Goal: Check status: Check status

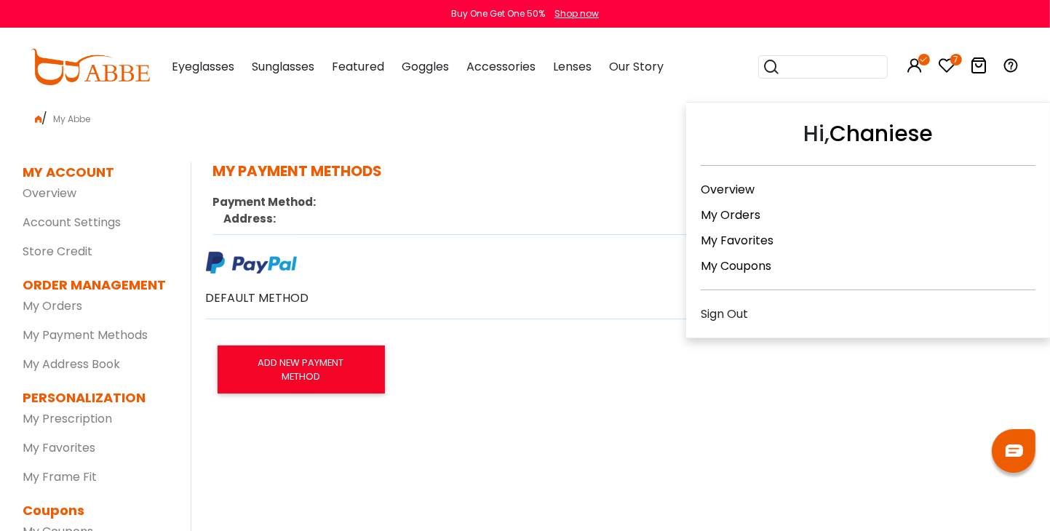
click at [919, 70] on icon at bounding box center [915, 65] width 17 height 17
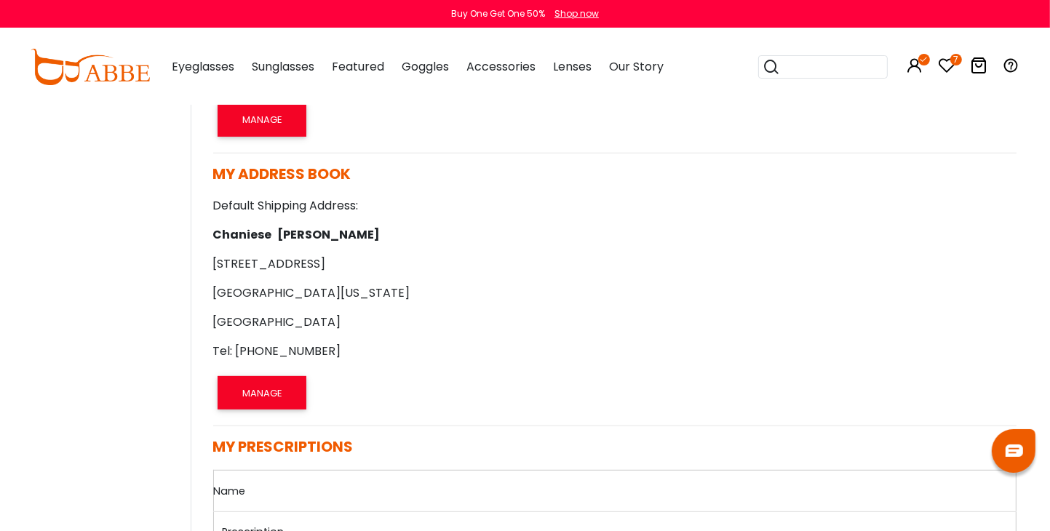
scroll to position [582, 0]
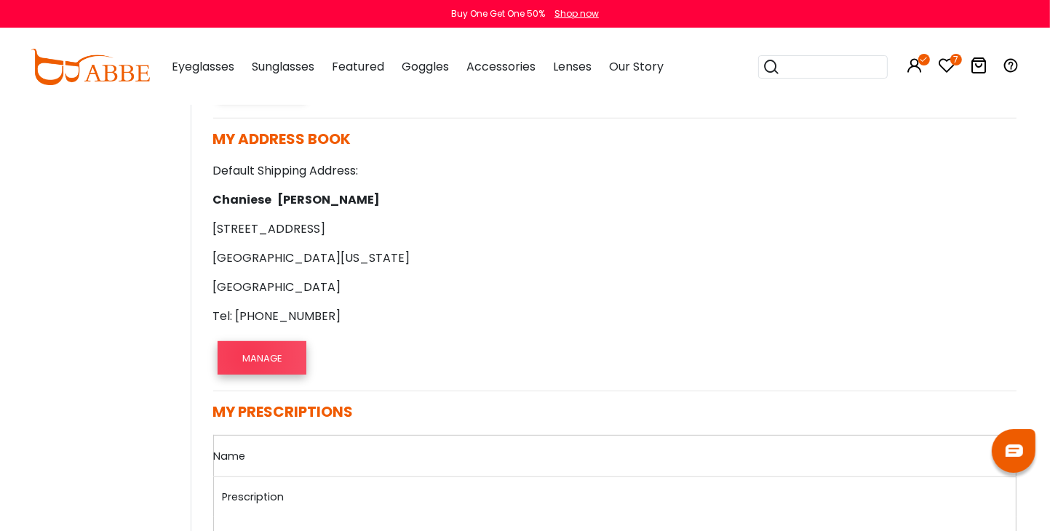
click at [247, 355] on button "MANAGE" at bounding box center [262, 357] width 89 height 33
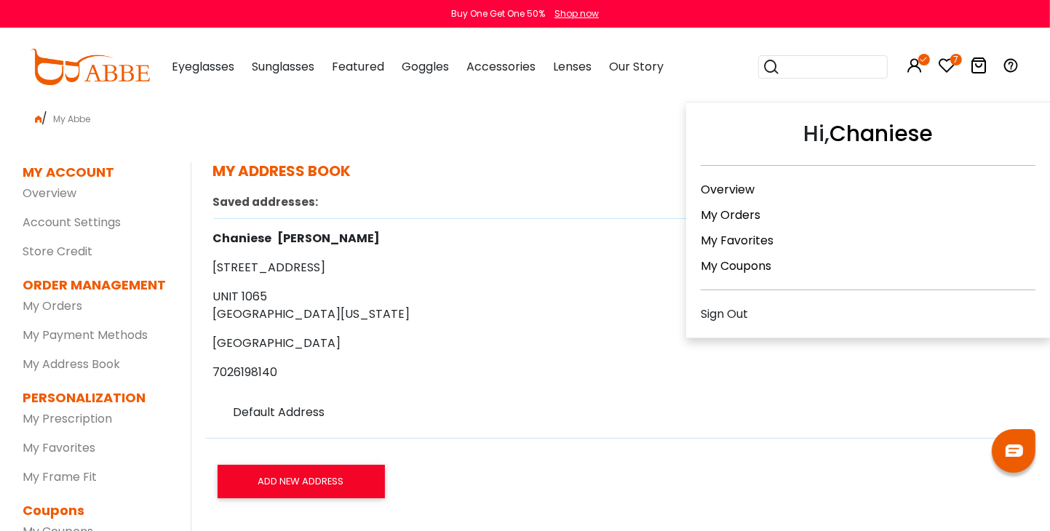
click at [917, 62] on icon at bounding box center [915, 65] width 17 height 17
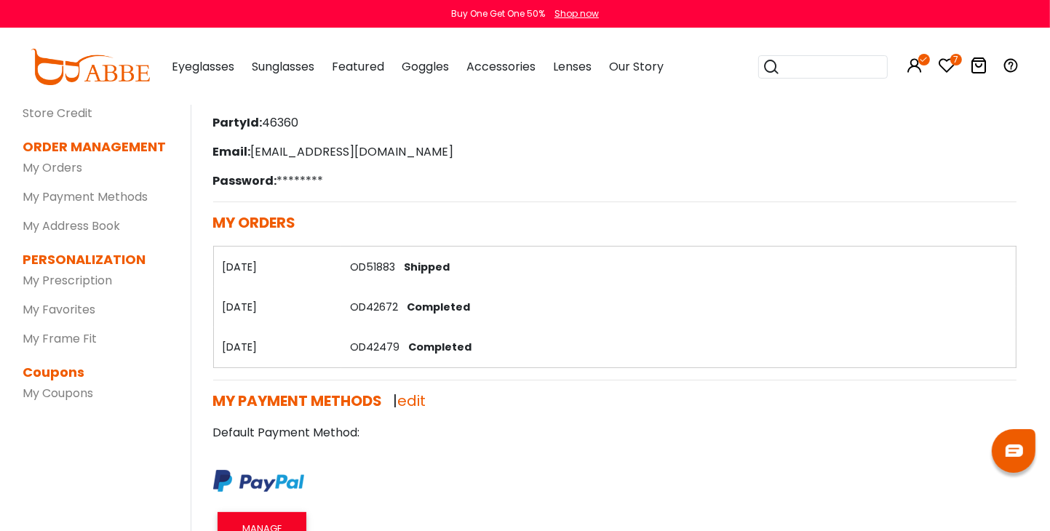
scroll to position [146, 0]
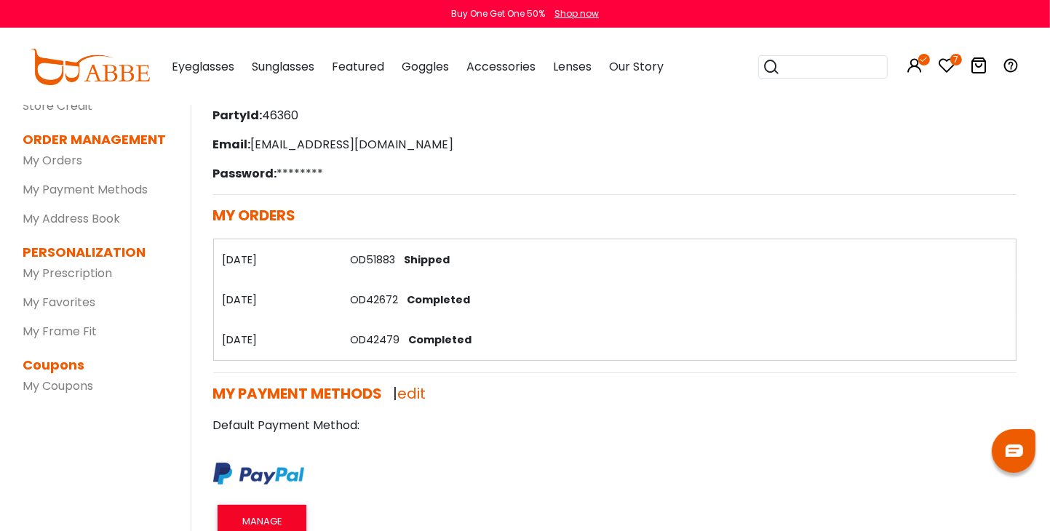
click at [526, 266] on td "OD51883 Shipped" at bounding box center [678, 259] width 675 height 40
click at [382, 266] on link "OD51883" at bounding box center [372, 260] width 45 height 15
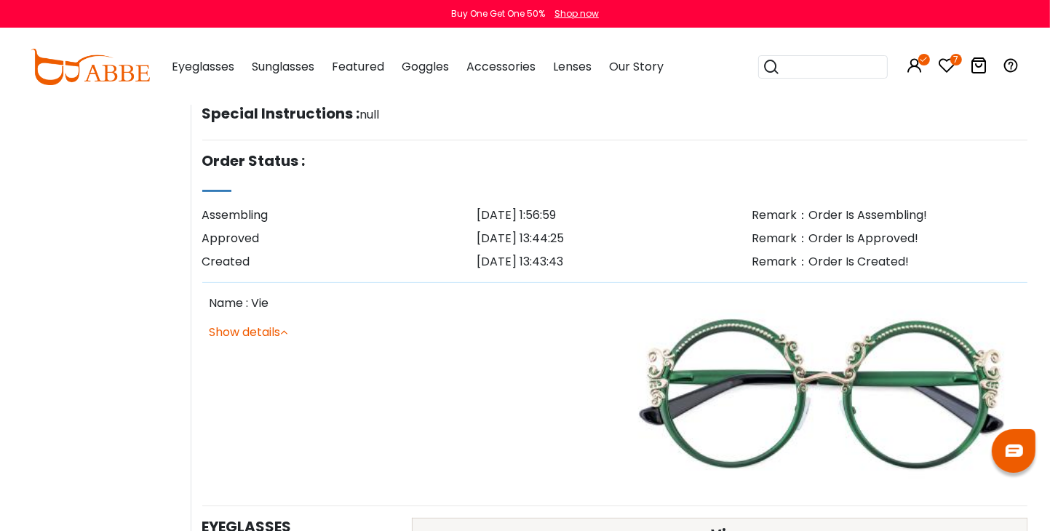
scroll to position [509, 0]
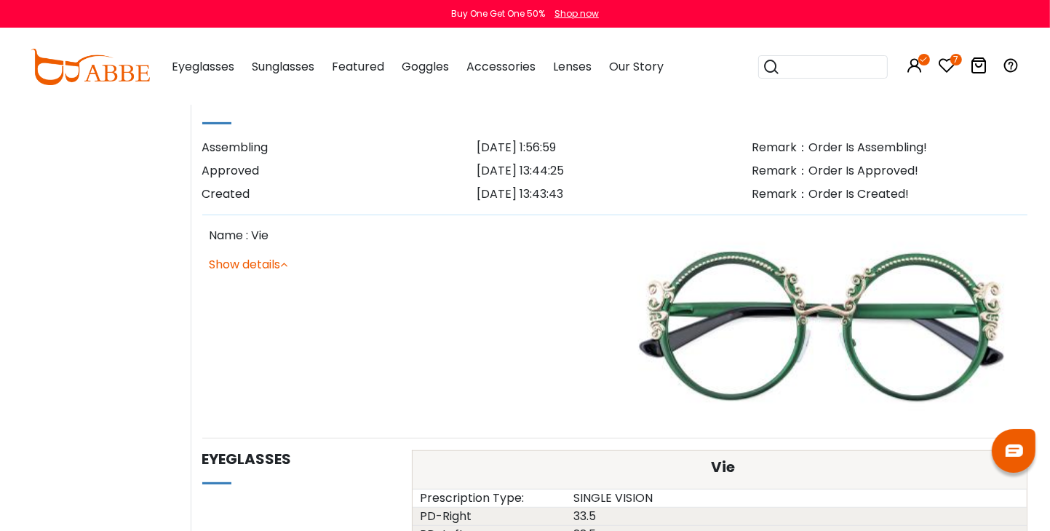
click at [271, 264] on link "Show details" at bounding box center [249, 264] width 79 height 17
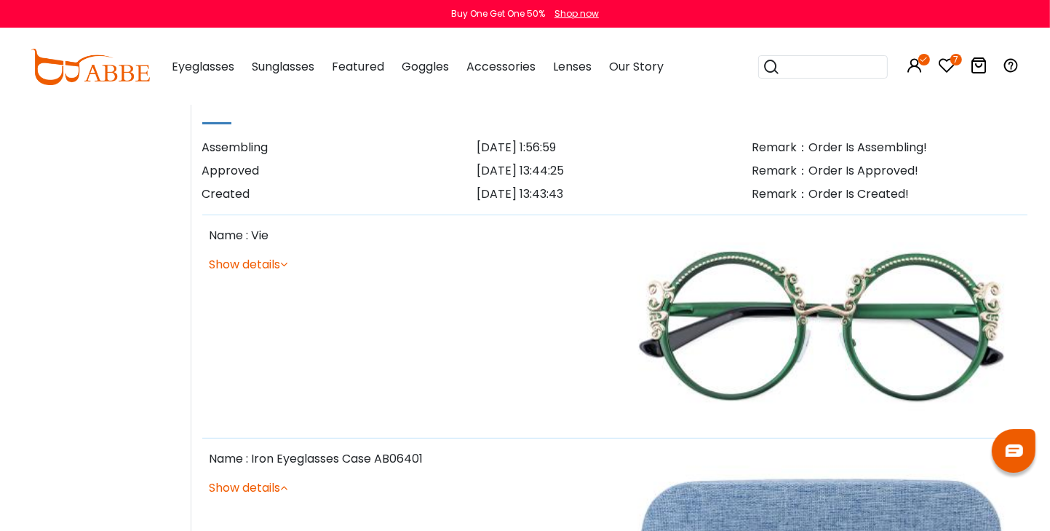
click at [271, 264] on link "Show details" at bounding box center [249, 264] width 79 height 17
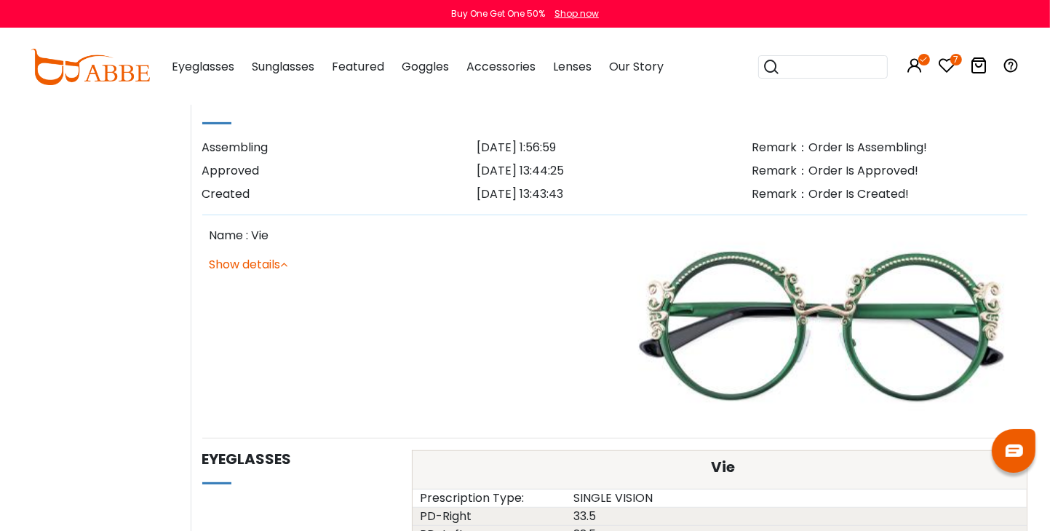
click at [271, 264] on link "Show details" at bounding box center [249, 264] width 79 height 17
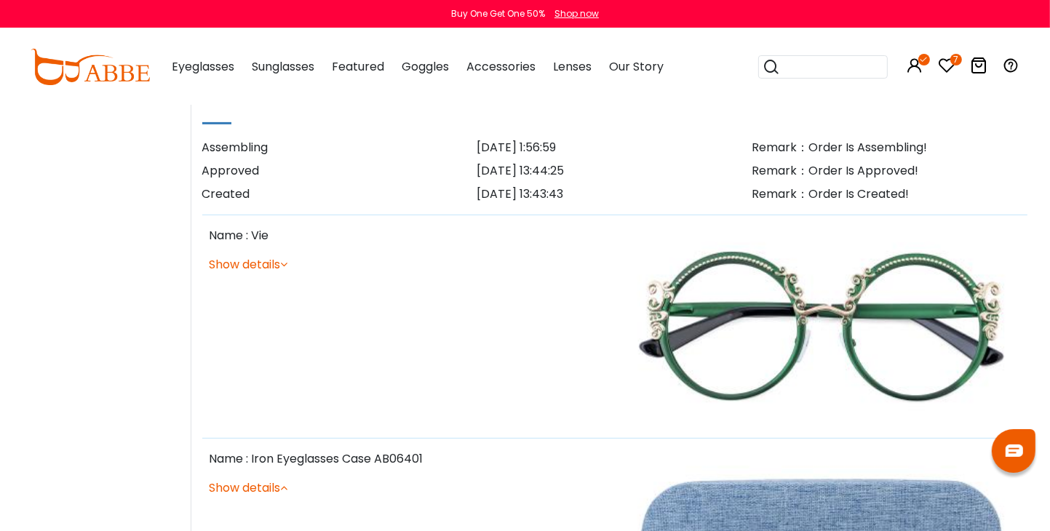
click at [271, 264] on link "Show details" at bounding box center [249, 264] width 79 height 17
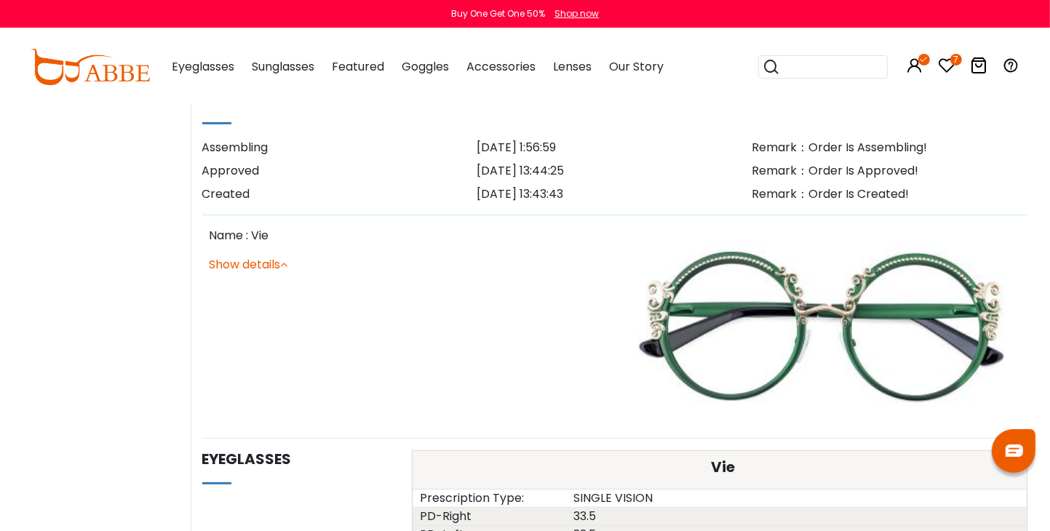
click at [271, 264] on link "Show details" at bounding box center [249, 264] width 79 height 17
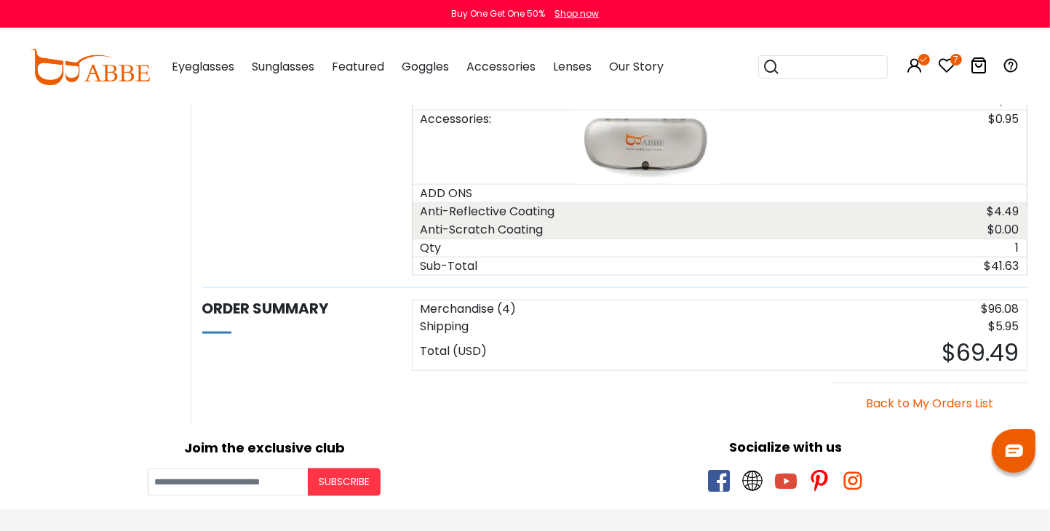
scroll to position [1892, 0]
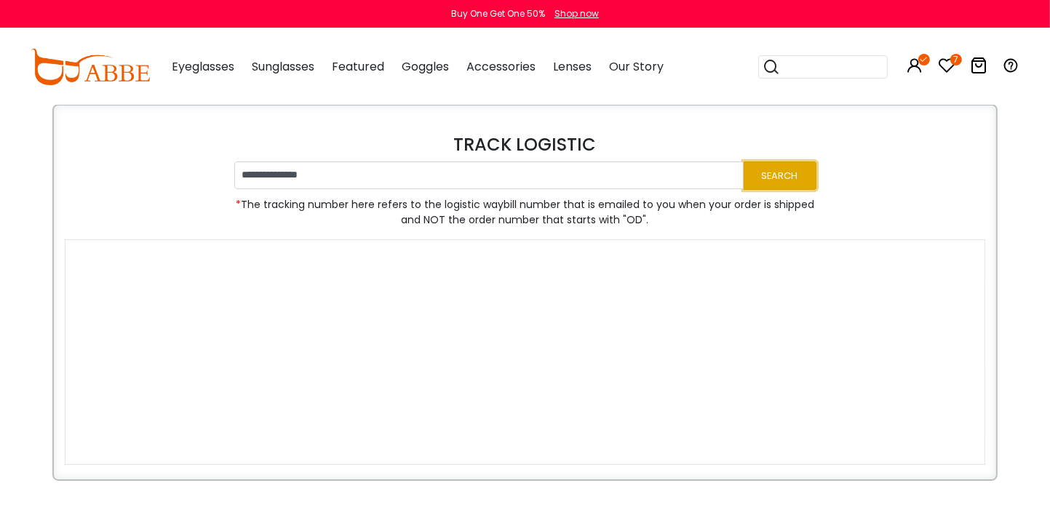
click at [774, 178] on button "Search" at bounding box center [780, 176] width 73 height 28
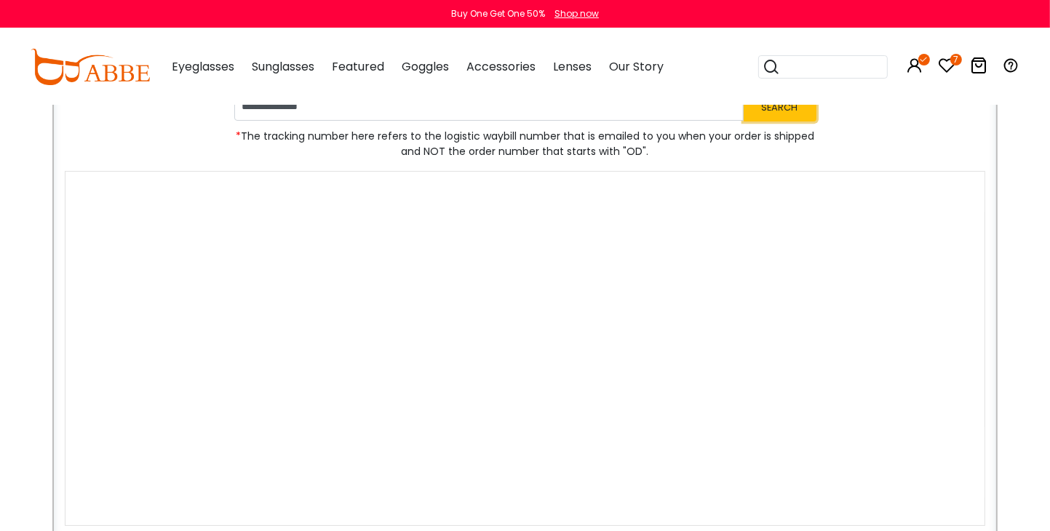
scroll to position [73, 0]
